Goal: Information Seeking & Learning: Find specific fact

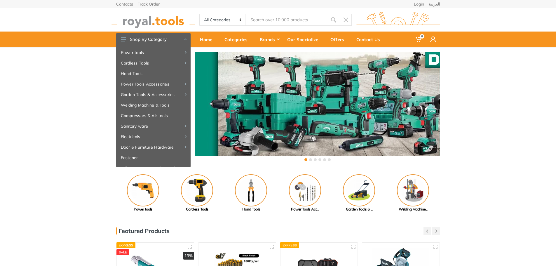
click at [285, 22] on input "Site search" at bounding box center [286, 20] width 82 height 12
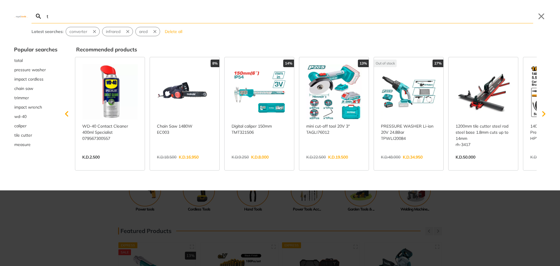
type input "tr"
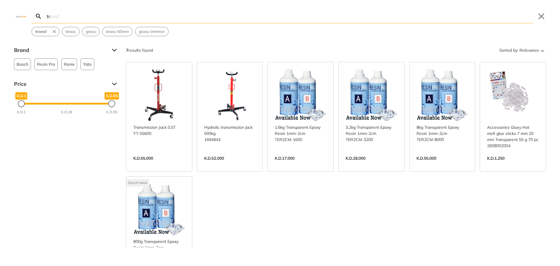
type input "t"
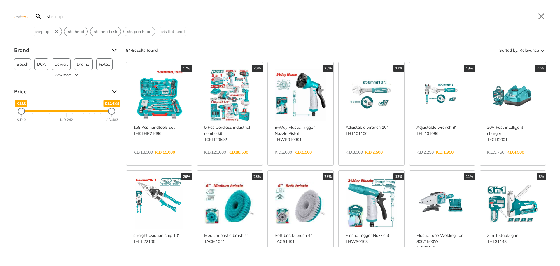
type input "s"
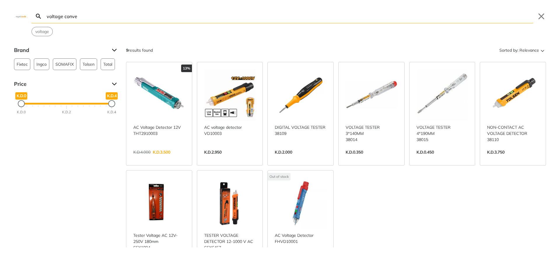
type input "voltage conver"
